Goal: Transaction & Acquisition: Purchase product/service

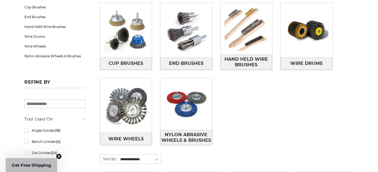
scroll to position [114, 0]
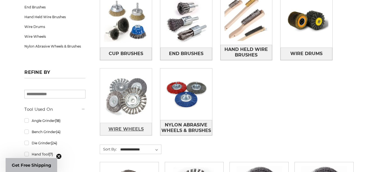
click at [129, 128] on span "Wire Wheels" at bounding box center [125, 130] width 35 height 10
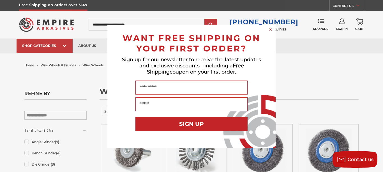
click at [269, 28] on circle "Close dialog" at bounding box center [270, 29] width 5 height 5
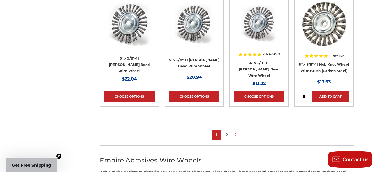
scroll to position [400, 0]
